Goal: Navigation & Orientation: Find specific page/section

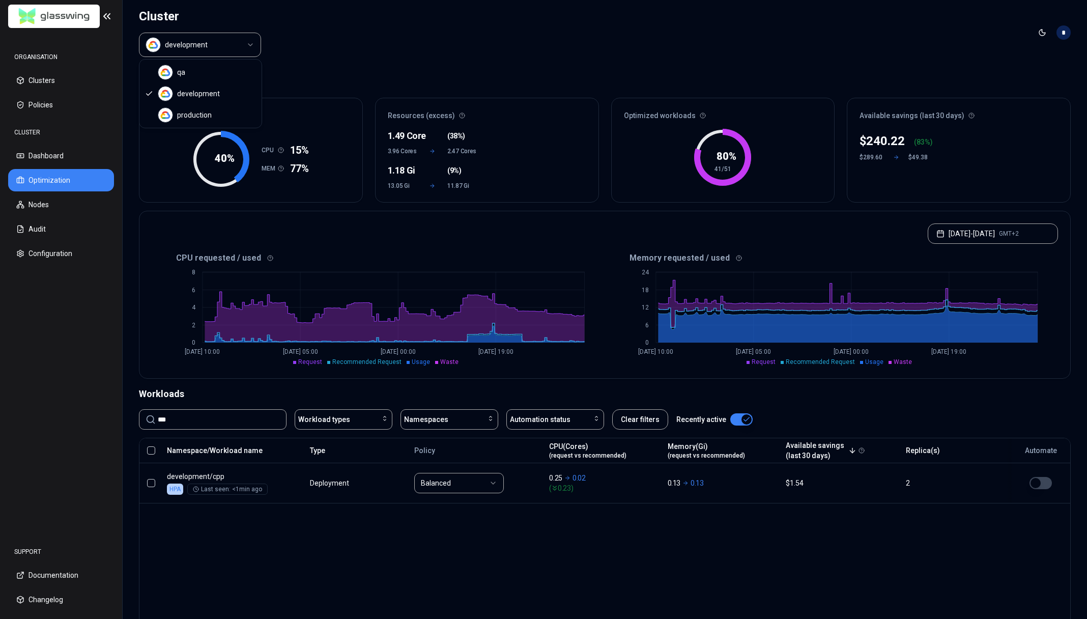
click at [227, 48] on html "ORGANISATION Clusters Policies CLUSTER Dashboard Optimization Nodes Audit Confi…" at bounding box center [543, 309] width 1087 height 619
click at [366, 63] on header "Cluster development Toggle theme *" at bounding box center [605, 32] width 964 height 65
click at [215, 46] on html "ORGANISATION Clusters Policies CLUSTER Dashboard Optimization Nodes Audit Confi…" at bounding box center [543, 309] width 1087 height 619
click at [361, 51] on html "ORGANISATION Clusters Policies CLUSTER Dashboard Optimization Nodes Audit Confi…" at bounding box center [543, 309] width 1087 height 619
click at [211, 42] on html "ORGANISATION Clusters Policies CLUSTER Dashboard Optimization Nodes Audit Confi…" at bounding box center [543, 309] width 1087 height 619
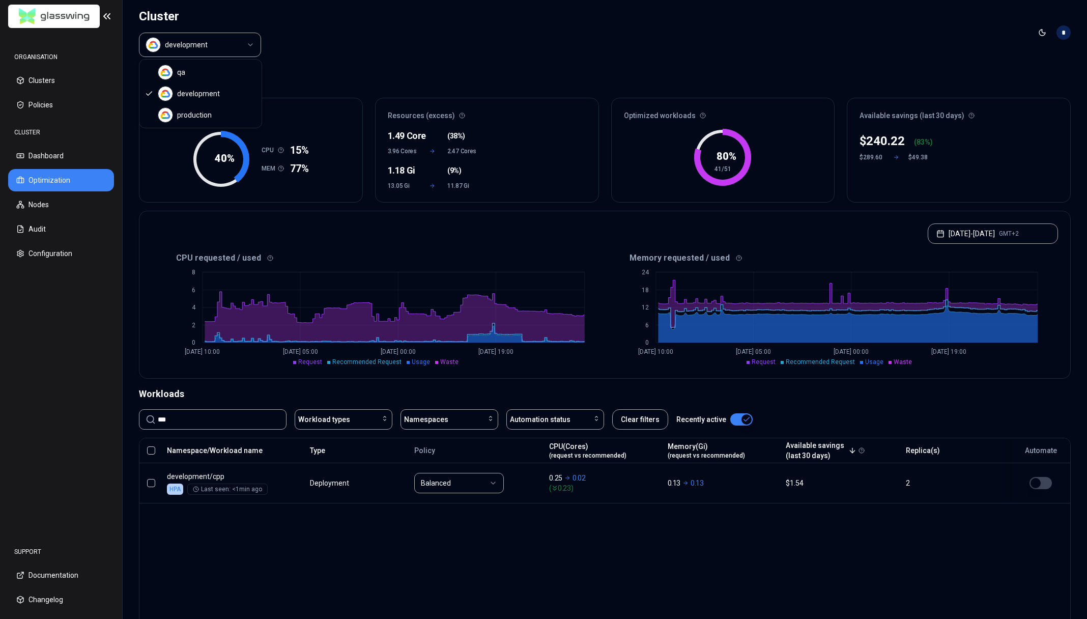
click at [468, 537] on html "ORGANISATION Clusters Policies CLUSTER Dashboard Optimization Nodes Audit Confi…" at bounding box center [543, 309] width 1087 height 619
click at [229, 46] on html "ORGANISATION Clusters Policies CLUSTER Dashboard Optimization Nodes Audit Confi…" at bounding box center [543, 309] width 1087 height 619
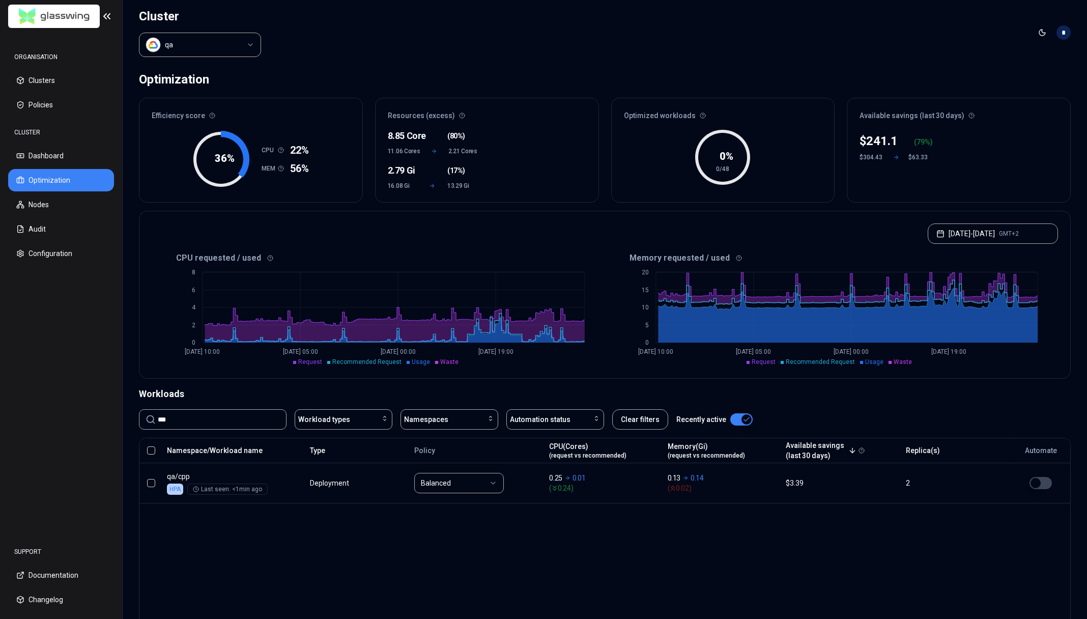
click at [211, 46] on html "ORGANISATION Clusters Policies CLUSTER Dashboard Optimization Nodes Audit Confi…" at bounding box center [543, 309] width 1087 height 619
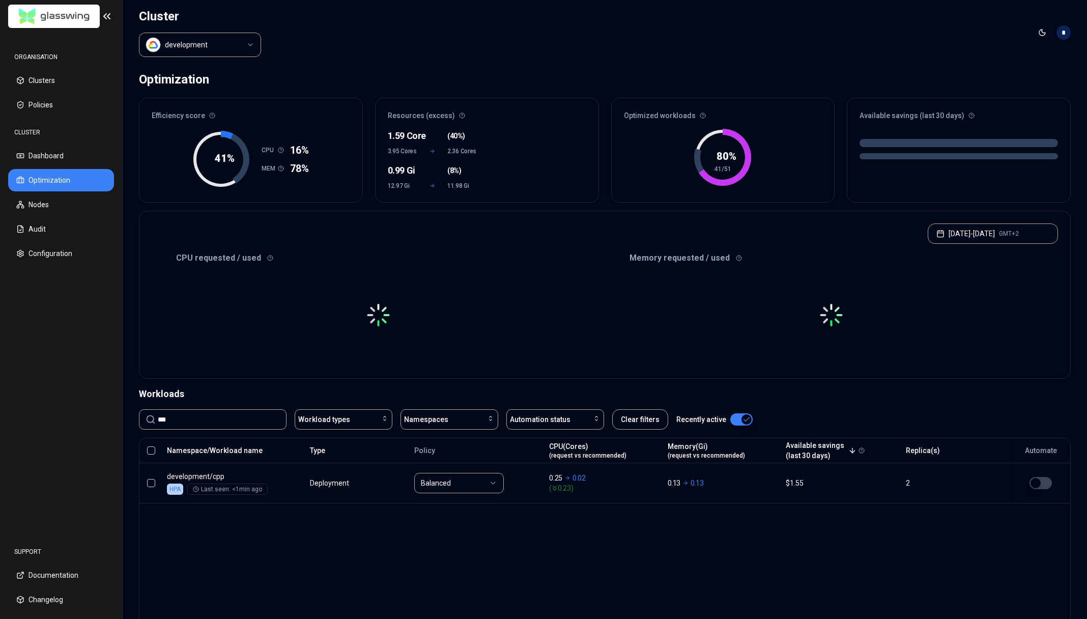
click at [195, 416] on input "***" at bounding box center [219, 418] width 122 height 19
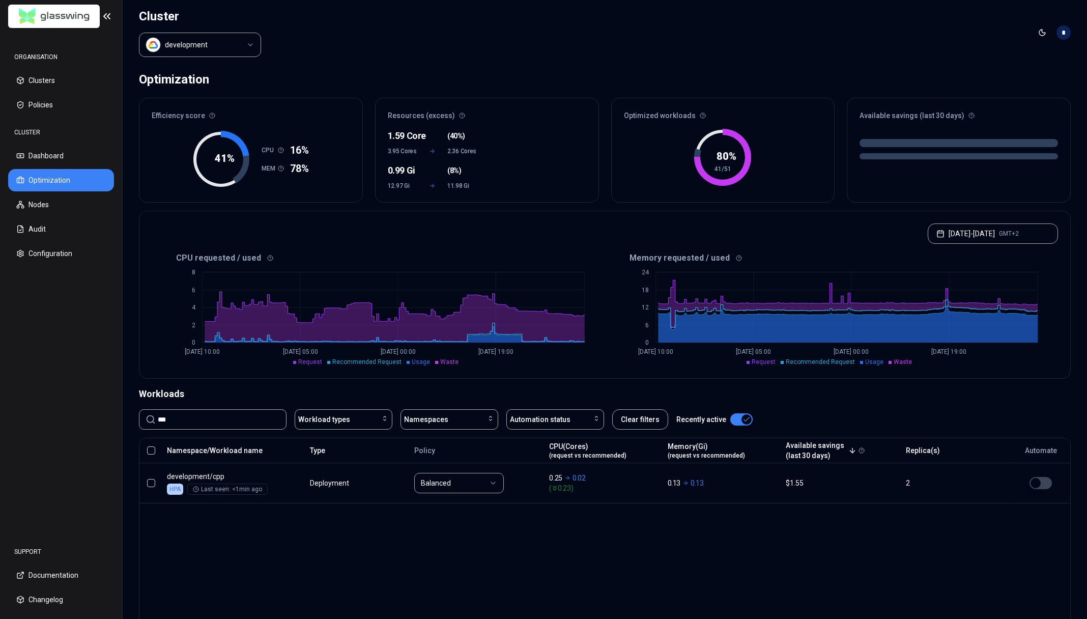
click at [195, 416] on input "***" at bounding box center [219, 418] width 122 height 19
type input "***"
click at [536, 574] on div "Namespace/Workload name Type Policy CPU(Cores) (request vs recommended) Memory(…" at bounding box center [604, 534] width 931 height 195
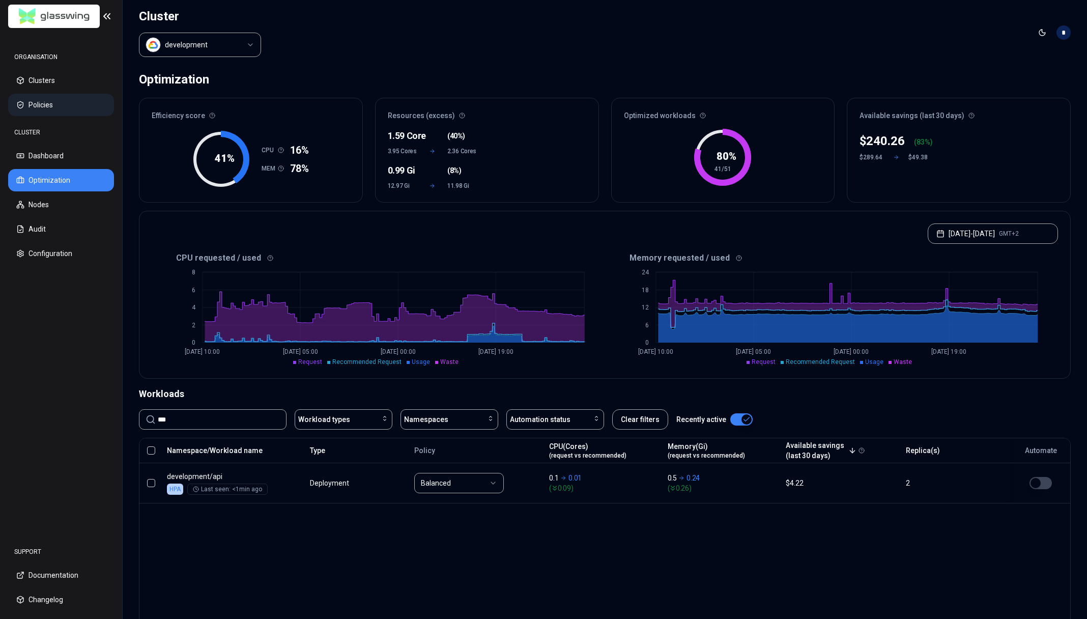
click at [53, 107] on button "Policies" at bounding box center [61, 105] width 106 height 22
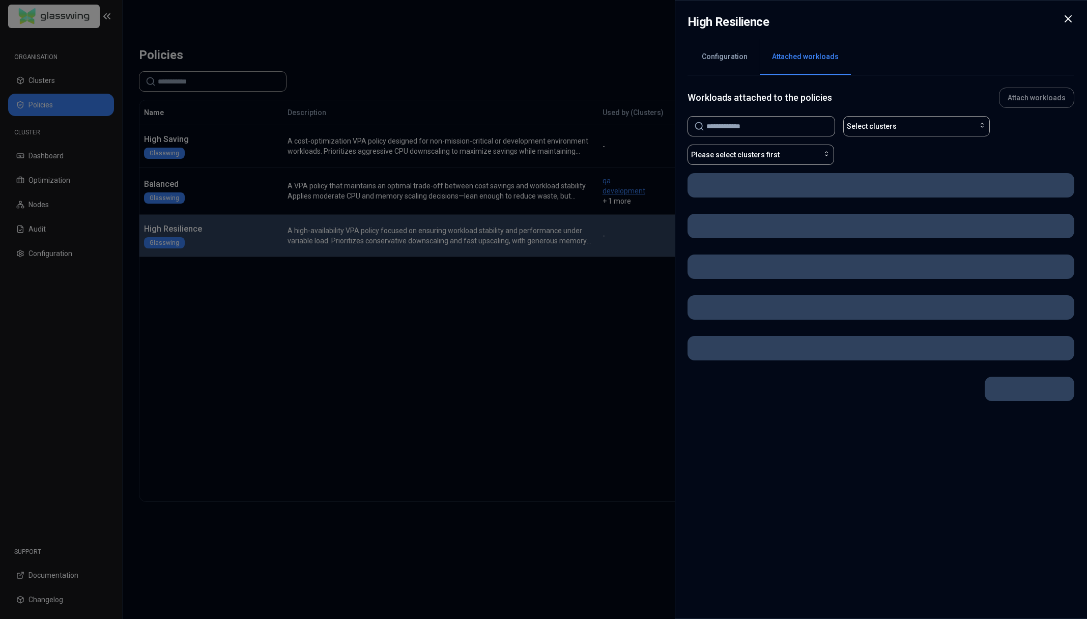
click at [802, 59] on button "Attached workloads" at bounding box center [804, 57] width 91 height 36
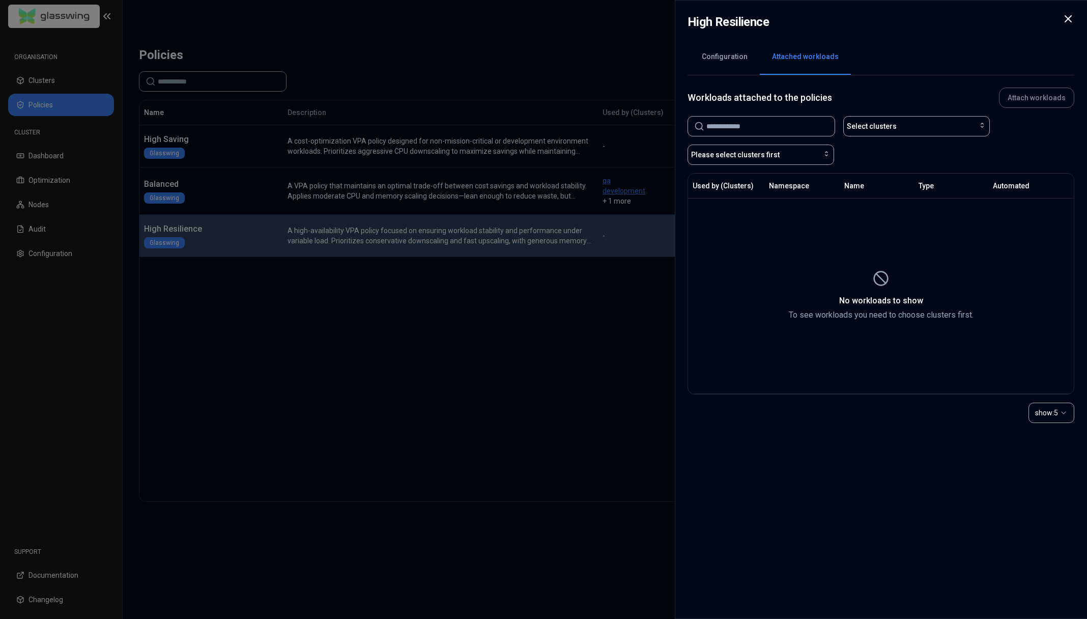
click at [727, 66] on button "Configuration" at bounding box center [724, 57] width 70 height 36
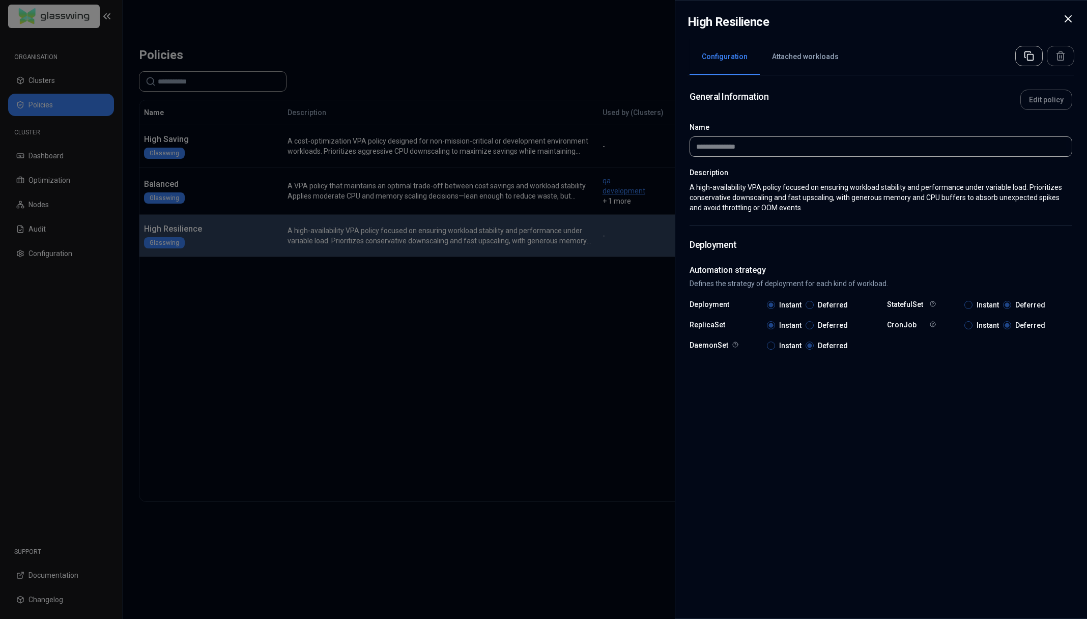
click at [556, 202] on div at bounding box center [543, 309] width 1087 height 619
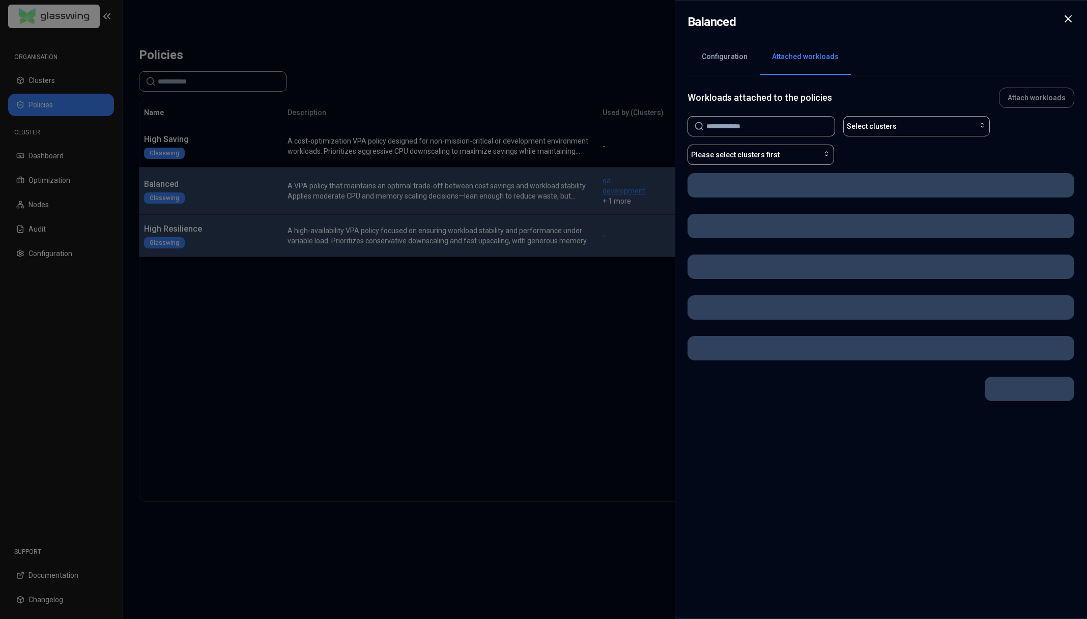
click at [782, 62] on button "Attached workloads" at bounding box center [804, 57] width 91 height 36
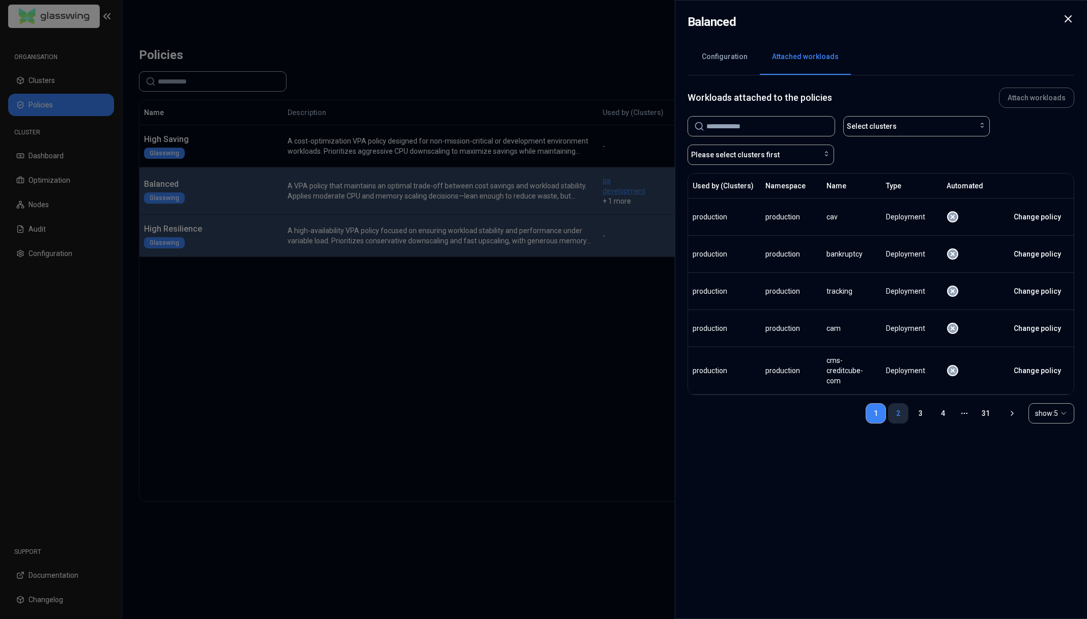
click at [888, 412] on link "2" at bounding box center [898, 413] width 20 height 20
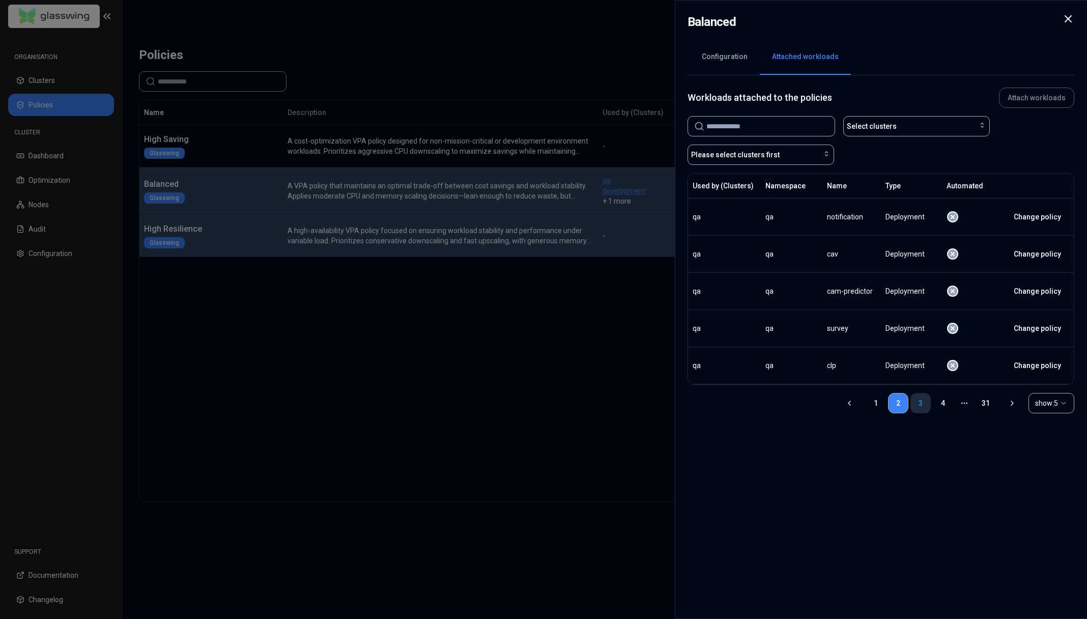
click at [910, 406] on link "3" at bounding box center [920, 403] width 20 height 20
click at [932, 407] on link "4" at bounding box center [942, 403] width 20 height 20
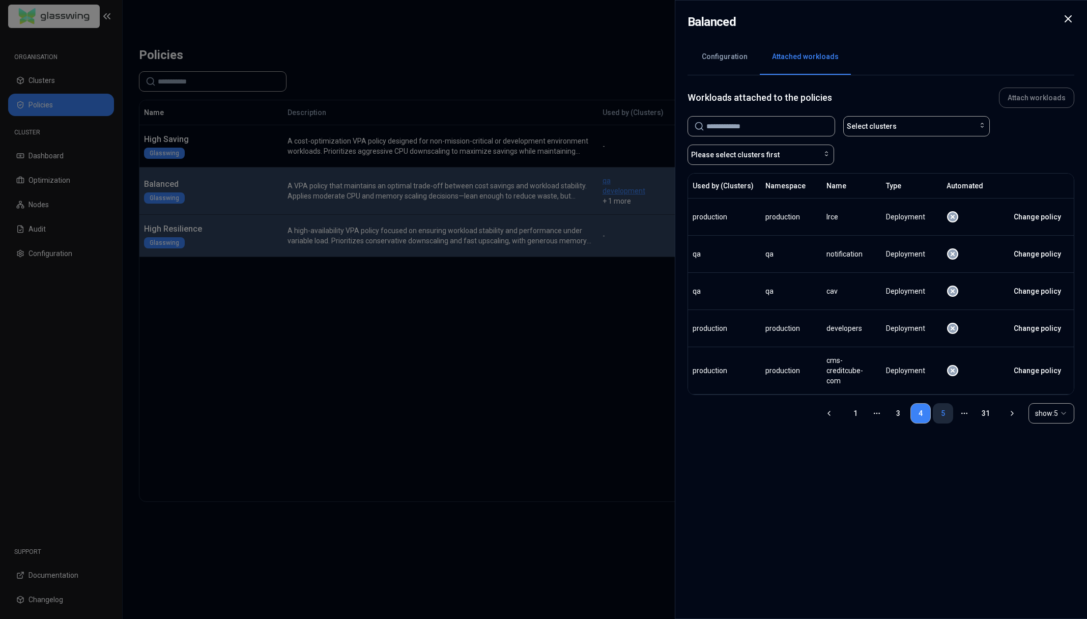
click at [932, 415] on link "5" at bounding box center [942, 413] width 20 height 20
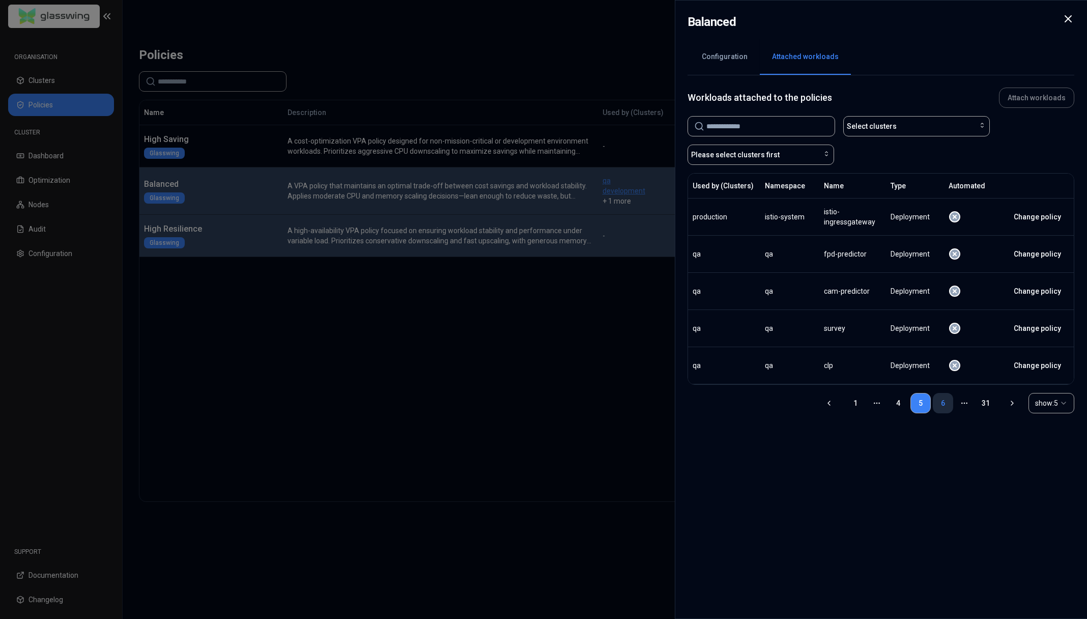
click at [932, 408] on link "6" at bounding box center [942, 403] width 20 height 20
click at [623, 423] on div at bounding box center [543, 309] width 1087 height 619
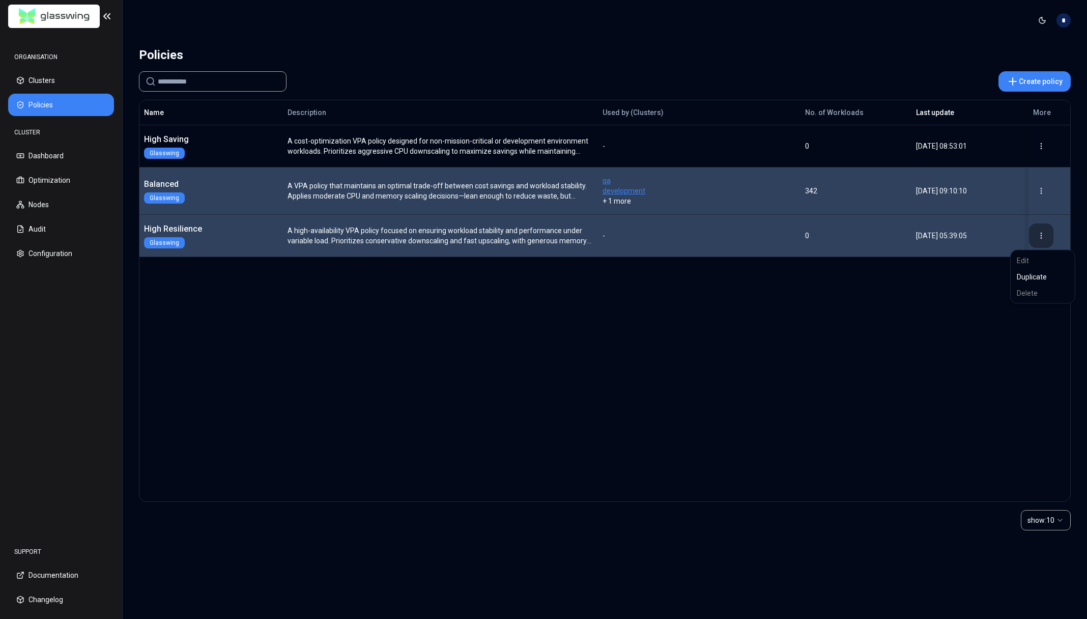
click at [1042, 233] on html "ORGANISATION Clusters Policies CLUSTER Dashboard Optimization Nodes Audit Confi…" at bounding box center [543, 309] width 1087 height 619
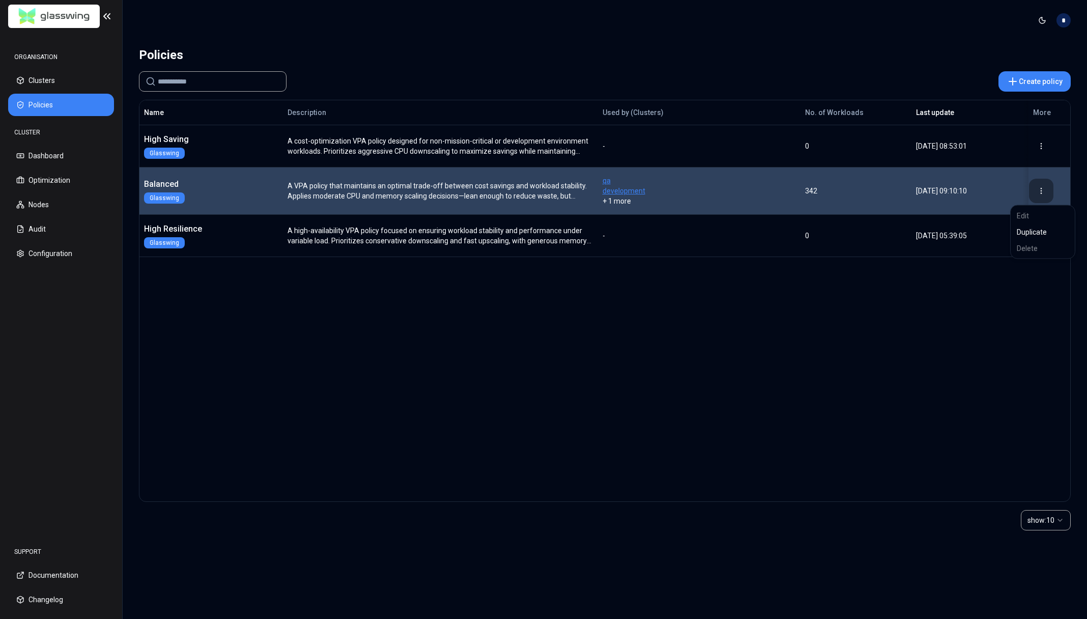
click at [1043, 193] on html "ORGANISATION Clusters Policies CLUSTER Dashboard Optimization Nodes Audit Confi…" at bounding box center [543, 309] width 1087 height 619
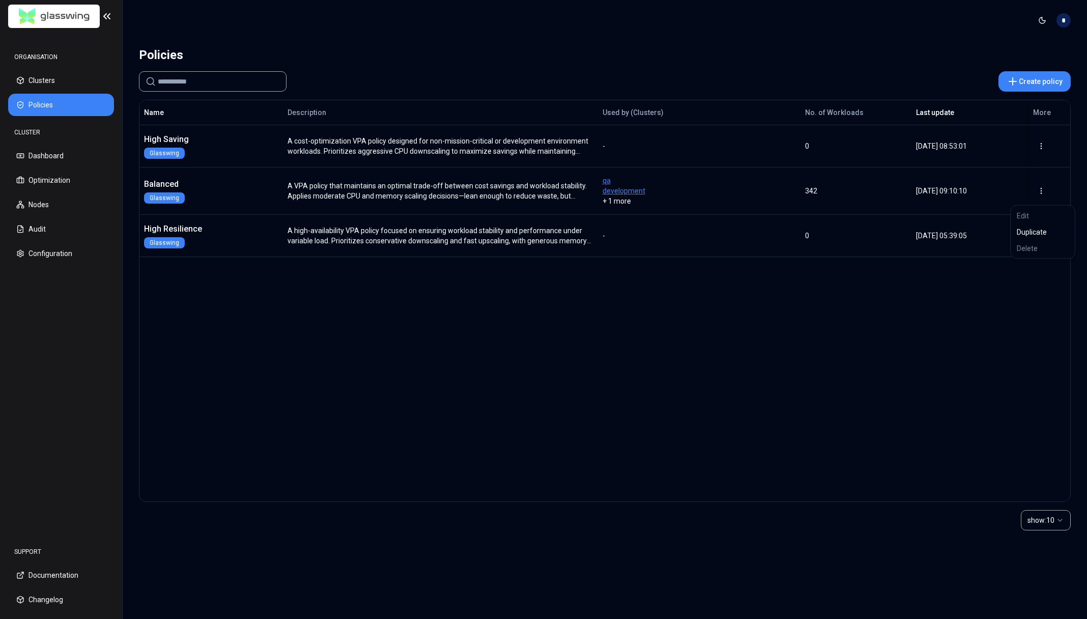
click at [920, 302] on html "ORGANISATION Clusters Policies CLUSTER Dashboard Optimization Nodes Audit Confi…" at bounding box center [543, 309] width 1087 height 619
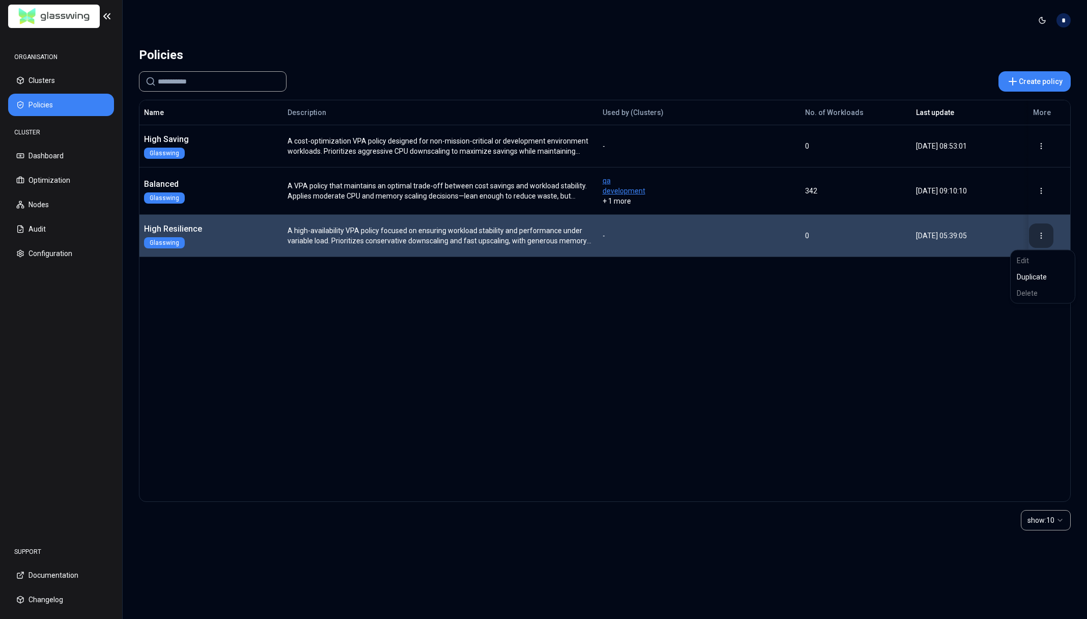
click at [1046, 237] on html "ORGANISATION Clusters Policies CLUSTER Dashboard Optimization Nodes Audit Confi…" at bounding box center [543, 309] width 1087 height 619
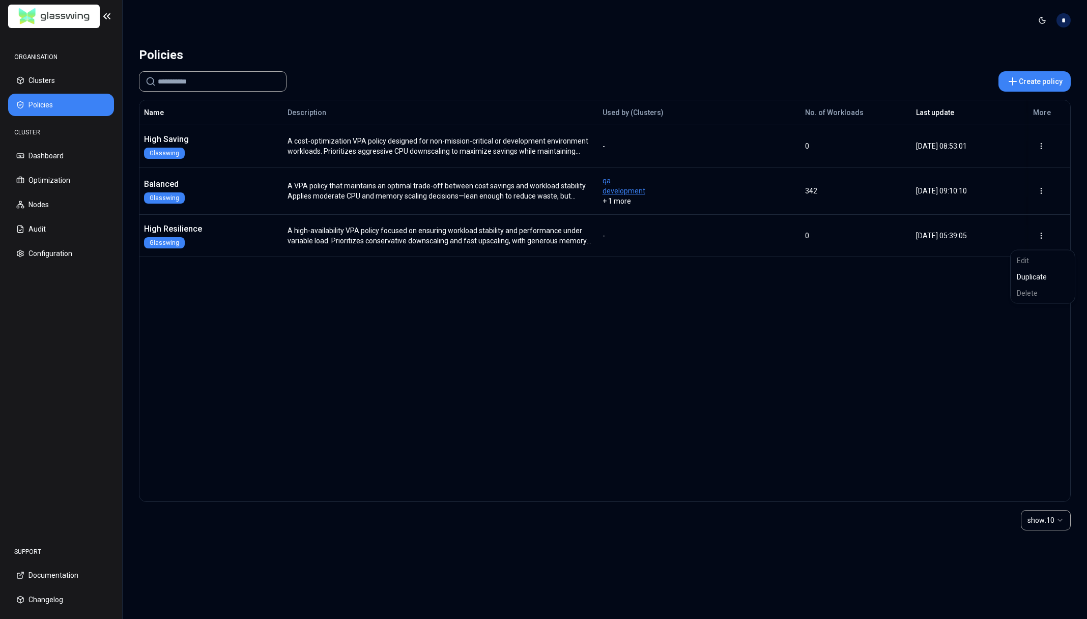
click at [916, 338] on html "ORGANISATION Clusters Policies CLUSTER Dashboard Optimization Nodes Audit Confi…" at bounding box center [543, 309] width 1087 height 619
